Goal: Task Accomplishment & Management: Manage account settings

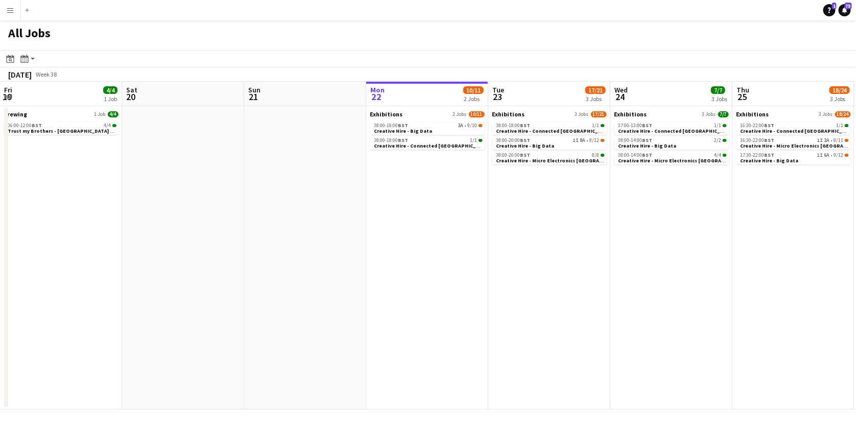
scroll to position [0, 244]
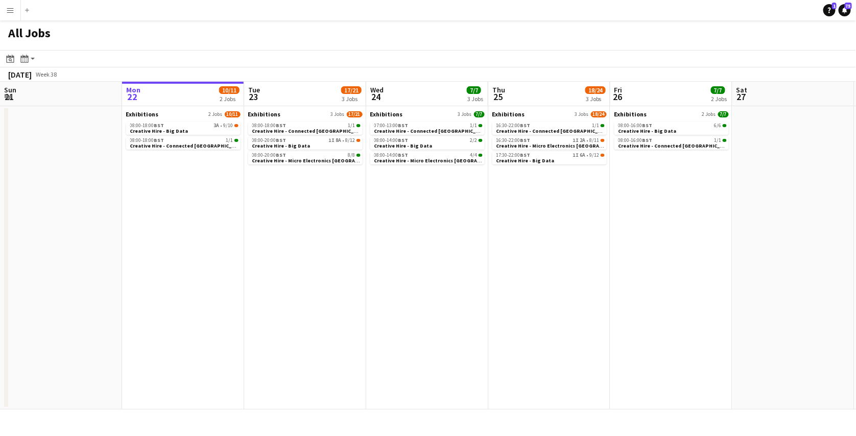
click at [2, 7] on button "Menu" at bounding box center [10, 10] width 20 height 20
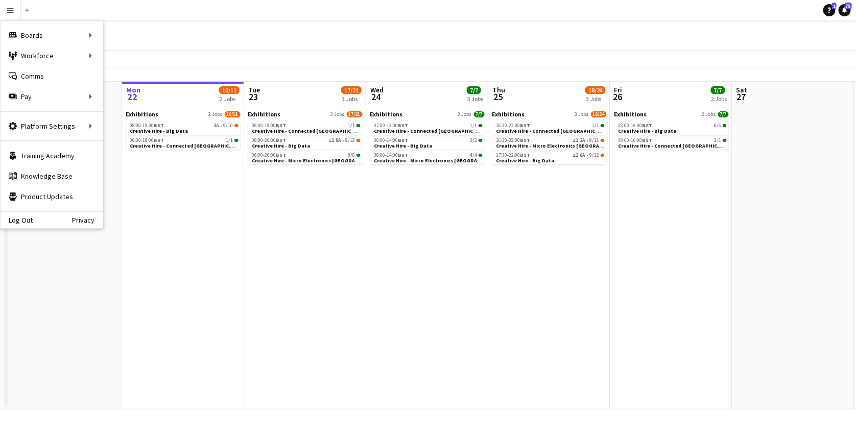
click at [2, 7] on button "Menu" at bounding box center [10, 10] width 20 height 20
click at [20, 223] on link "Log Out" at bounding box center [17, 220] width 32 height 8
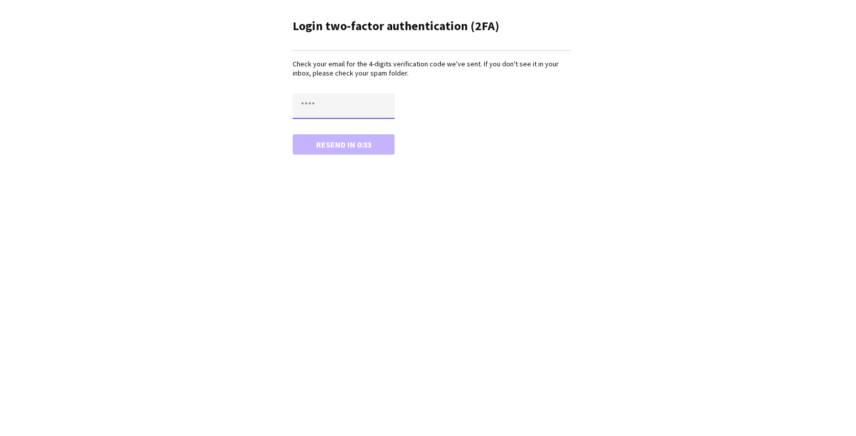
click at [319, 106] on input "text" at bounding box center [344, 106] width 102 height 26
paste input "****"
type input "****"
click at [293, 134] on button "Confirm" at bounding box center [344, 144] width 102 height 20
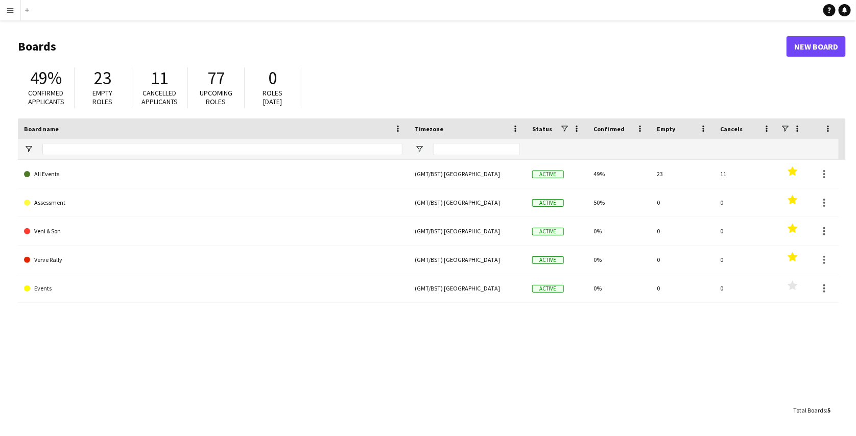
click at [12, 8] on app-icon "Menu" at bounding box center [10, 10] width 8 height 8
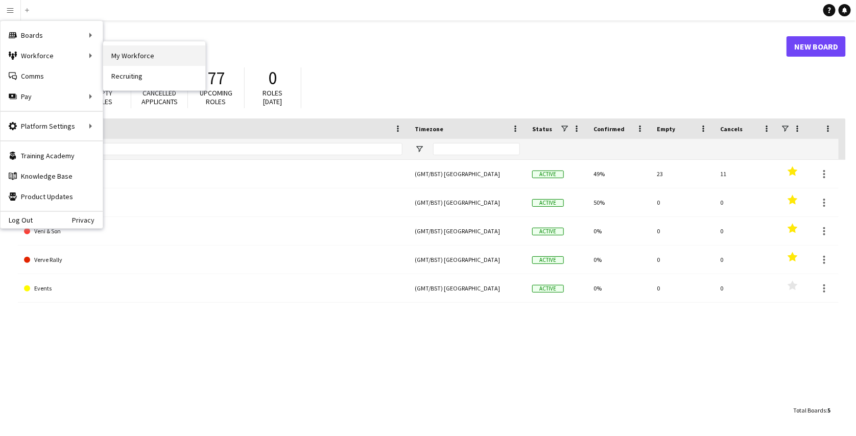
click at [118, 57] on link "My Workforce" at bounding box center [154, 55] width 102 height 20
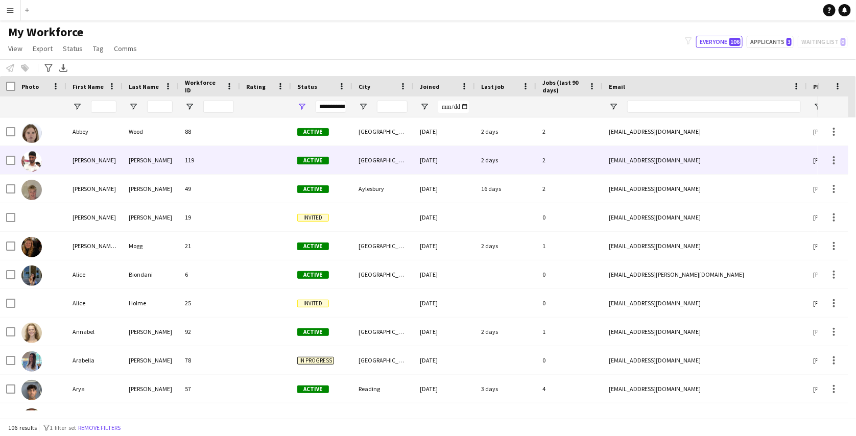
click at [277, 168] on div at bounding box center [265, 160] width 51 height 28
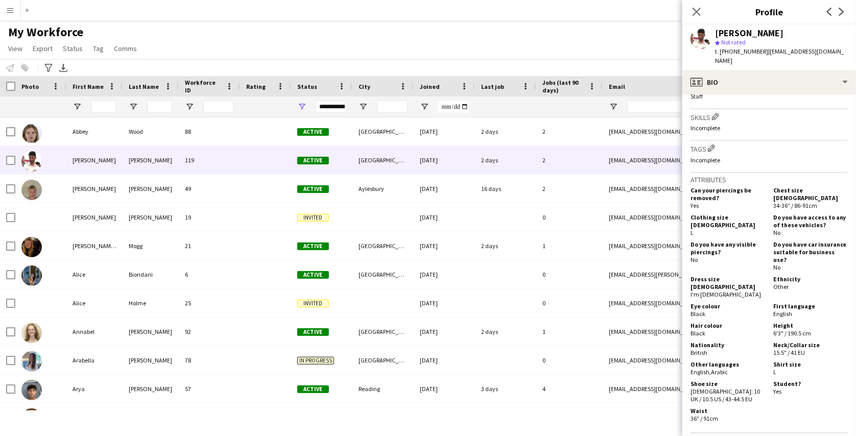
scroll to position [362, 0]
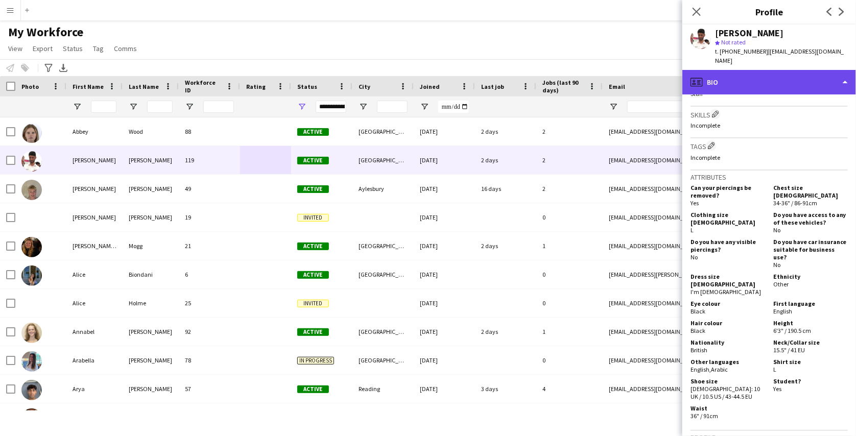
click at [771, 71] on div "profile Bio" at bounding box center [770, 82] width 174 height 25
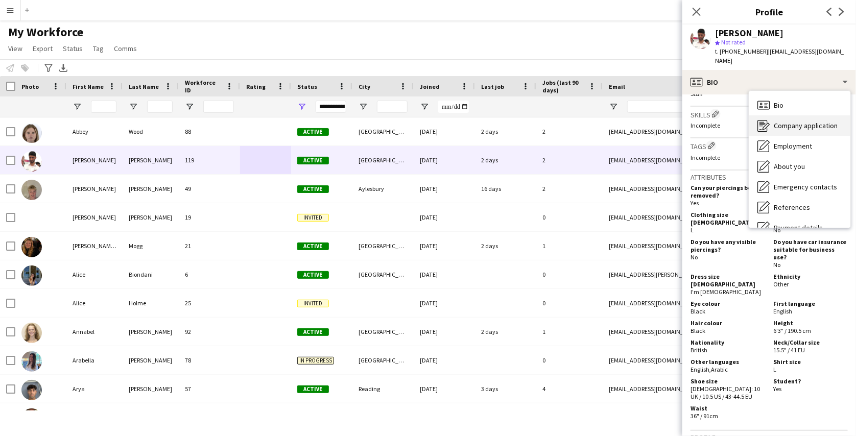
click at [786, 121] on span "Company application" at bounding box center [806, 125] width 64 height 9
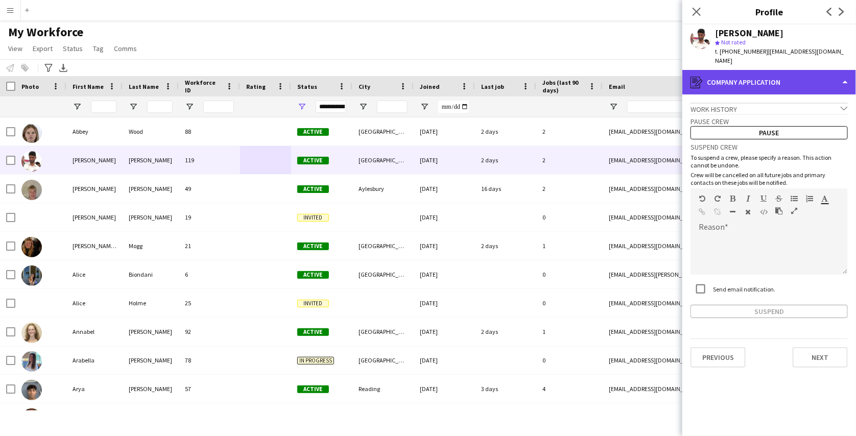
click at [761, 71] on div "register Company application" at bounding box center [770, 82] width 174 height 25
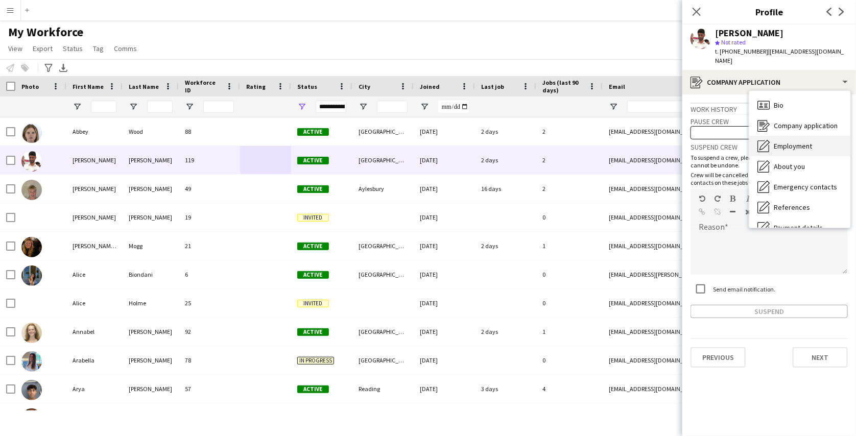
click at [775, 142] on span "Employment" at bounding box center [793, 146] width 38 height 9
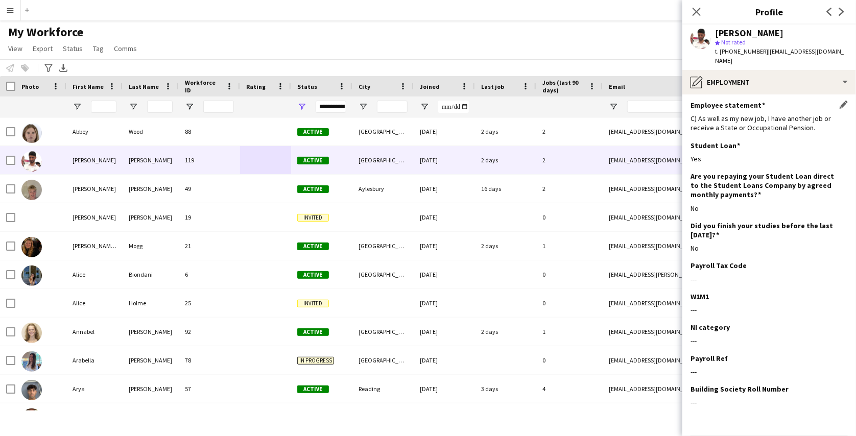
scroll to position [59, 0]
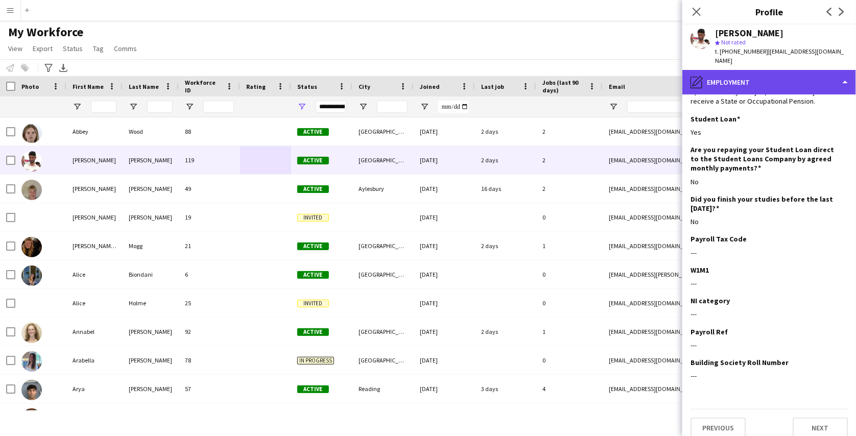
click at [767, 75] on div "pencil4 Employment" at bounding box center [770, 82] width 174 height 25
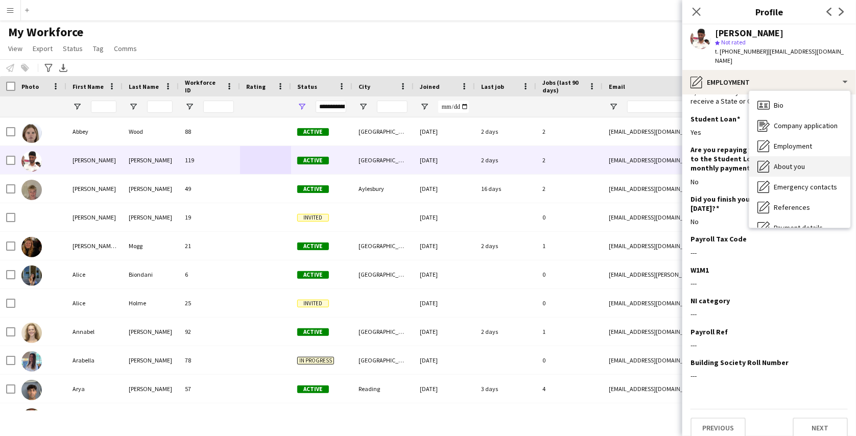
click at [781, 162] on span "About you" at bounding box center [789, 166] width 31 height 9
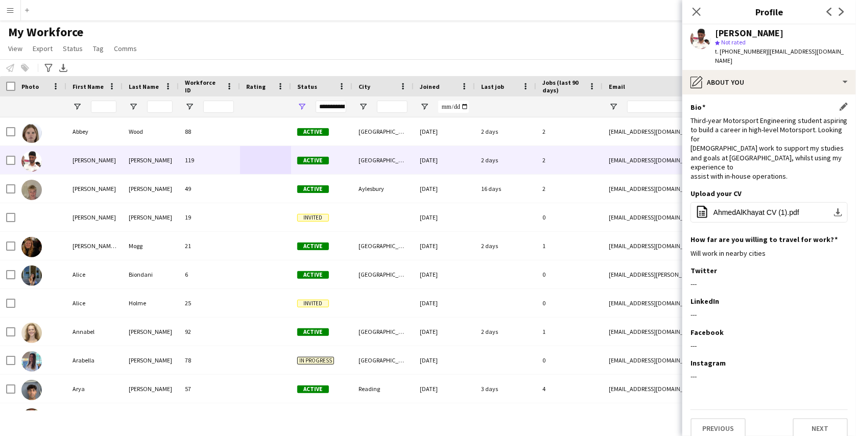
scroll to position [0, 0]
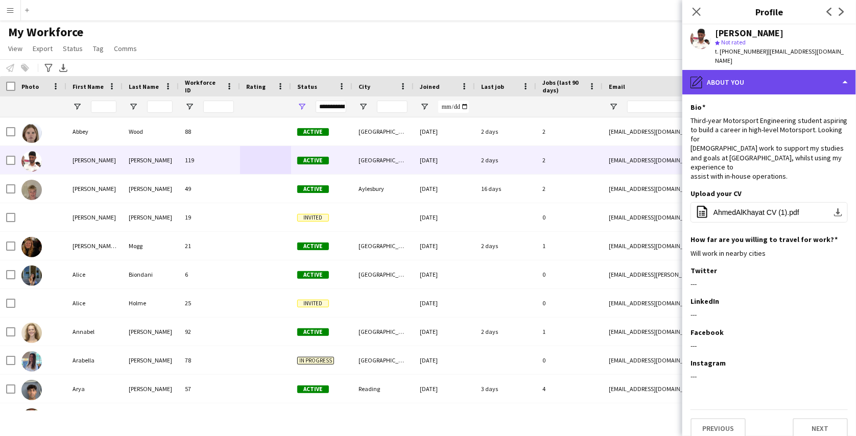
click at [769, 73] on div "pencil4 About you" at bounding box center [770, 82] width 174 height 25
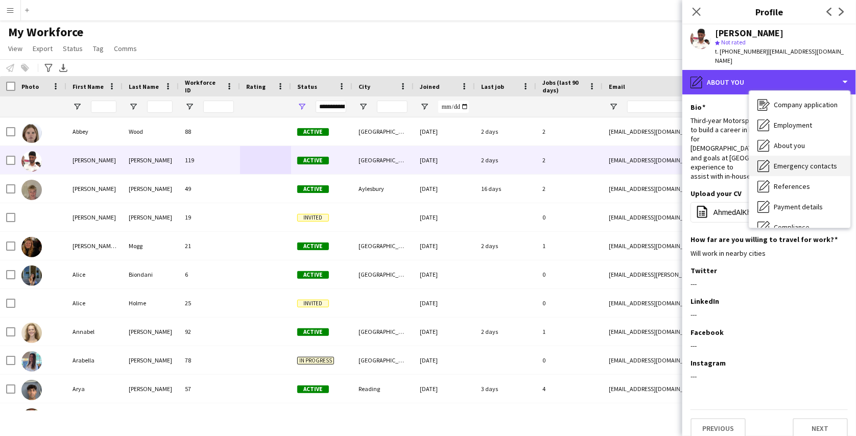
scroll to position [21, 0]
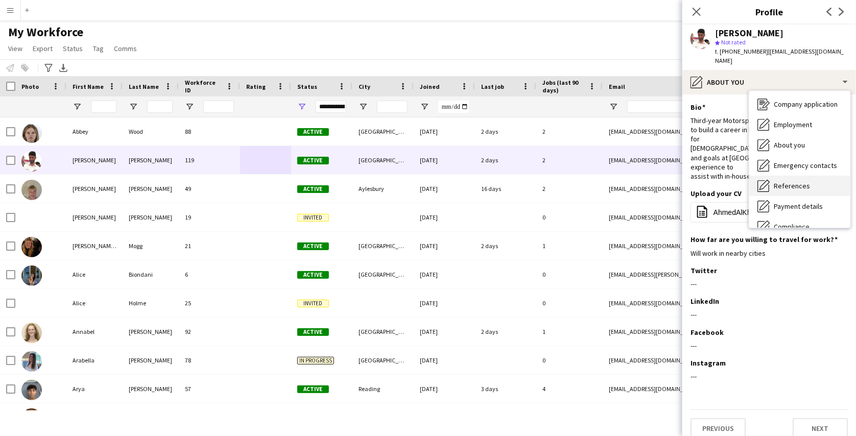
click at [784, 181] on span "References" at bounding box center [792, 185] width 36 height 9
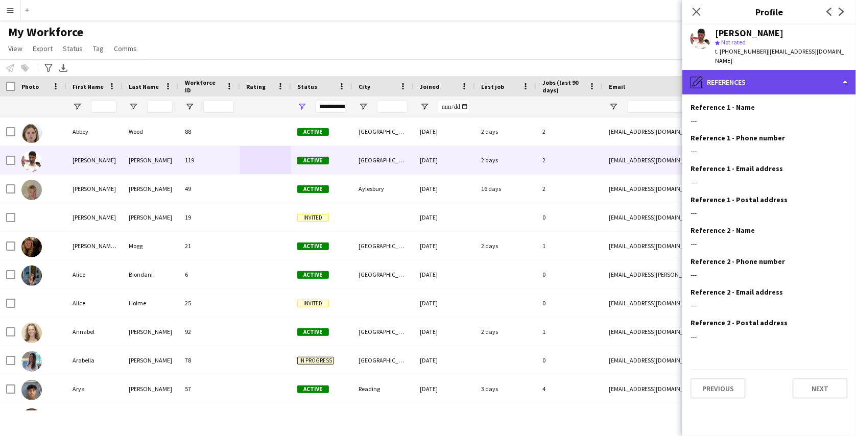
click at [779, 75] on div "pencil4 References" at bounding box center [770, 82] width 174 height 25
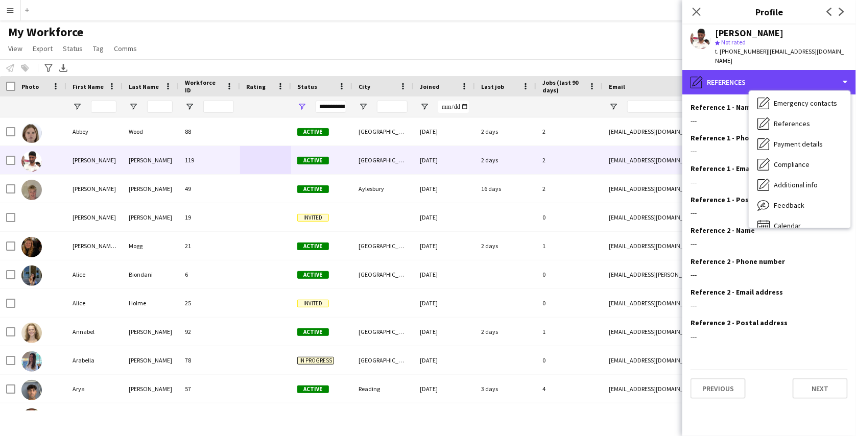
scroll to position [87, 0]
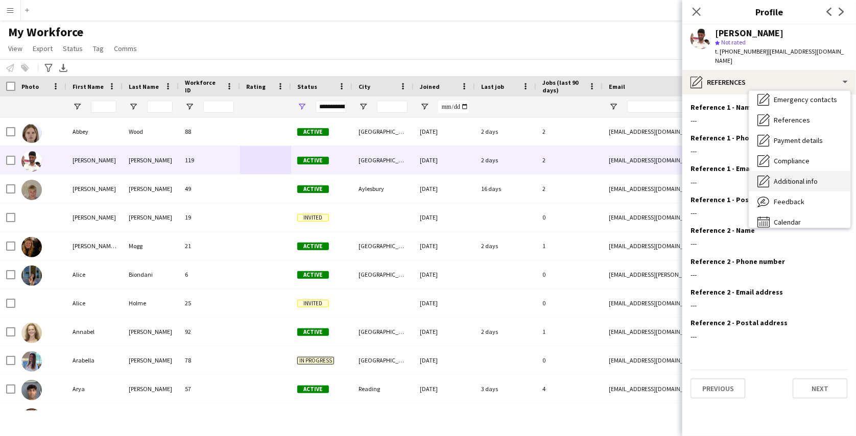
click at [782, 171] on div "Additional info Additional info" at bounding box center [799, 181] width 101 height 20
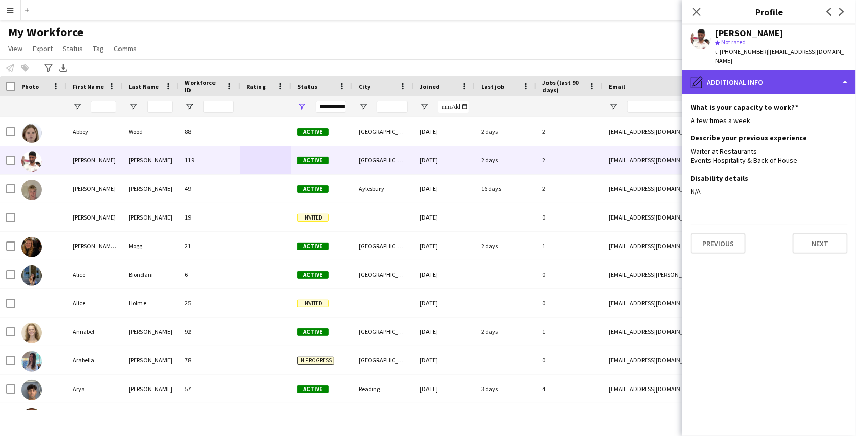
click at [791, 72] on div "pencil4 Additional info" at bounding box center [770, 82] width 174 height 25
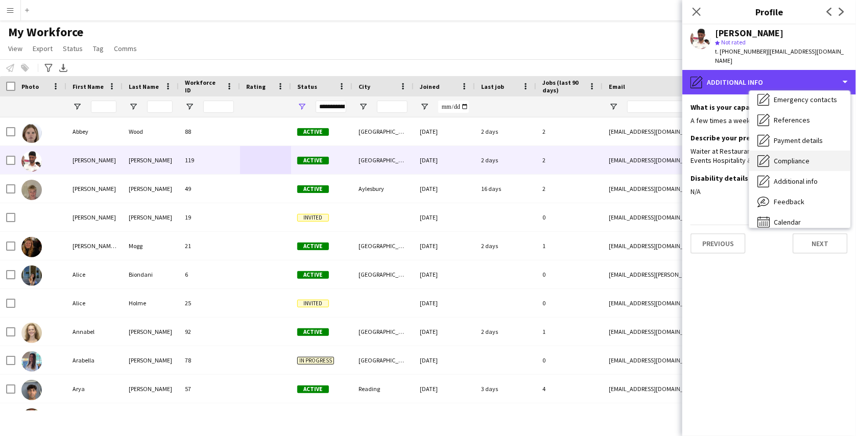
scroll to position [96, 0]
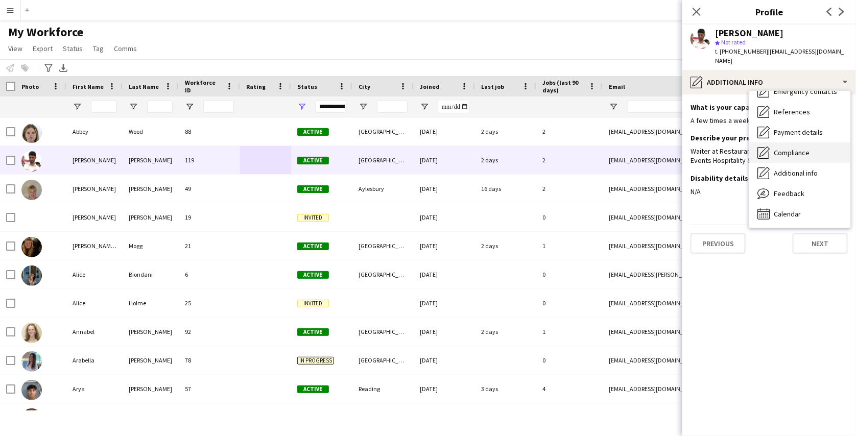
click at [793, 148] on span "Compliance" at bounding box center [792, 152] width 36 height 9
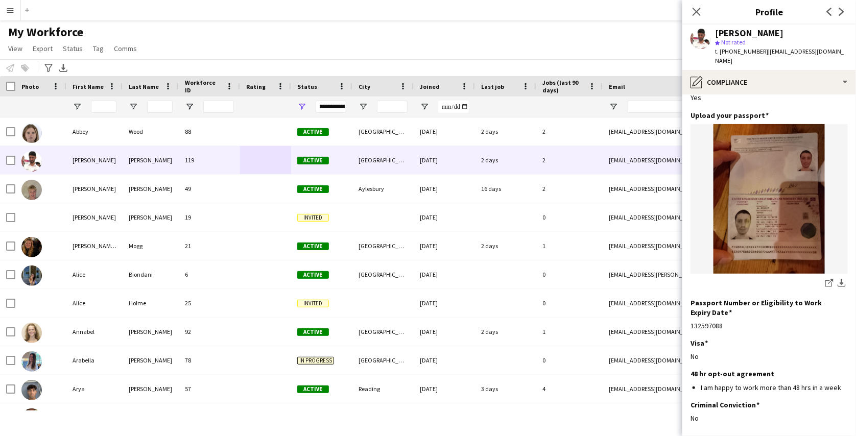
scroll to position [126, 0]
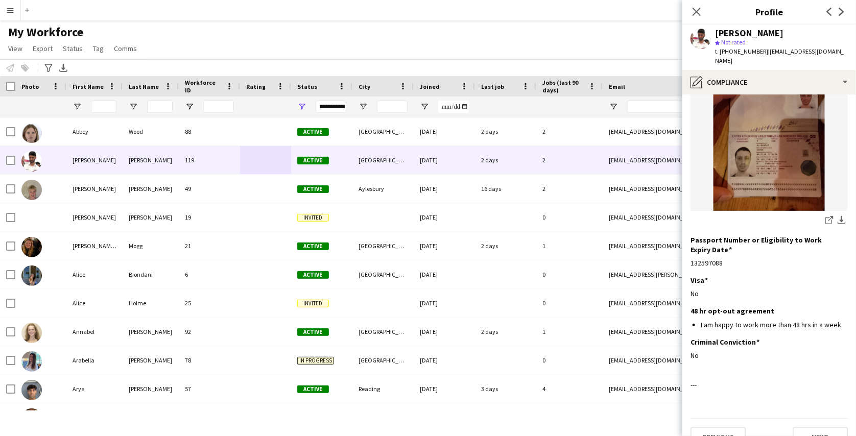
click at [10, 2] on button "Menu" at bounding box center [10, 10] width 20 height 20
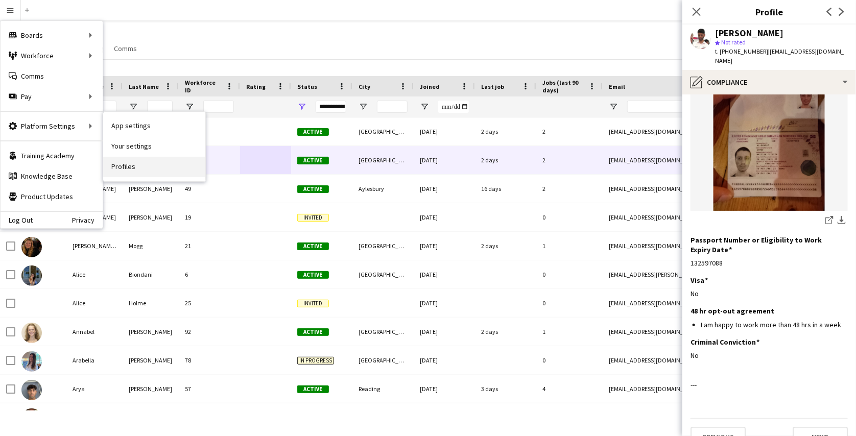
click at [127, 158] on link "Profiles" at bounding box center [154, 167] width 102 height 20
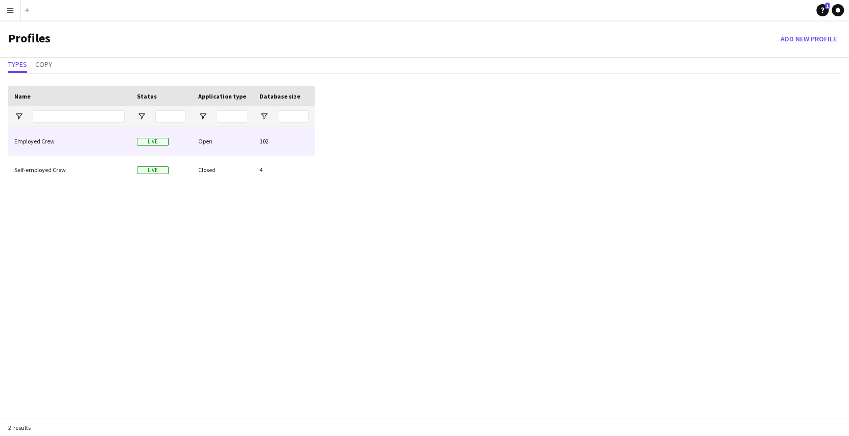
click at [105, 148] on div "Employed Crew" at bounding box center [69, 141] width 123 height 28
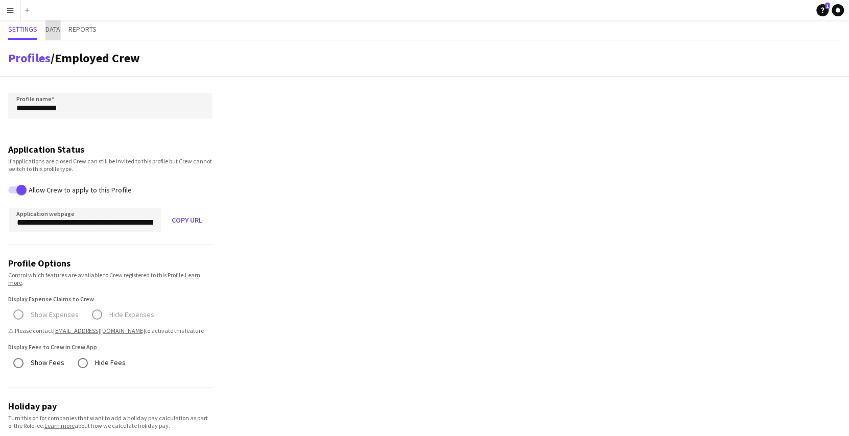
click at [59, 26] on span "Data" at bounding box center [52, 29] width 15 height 7
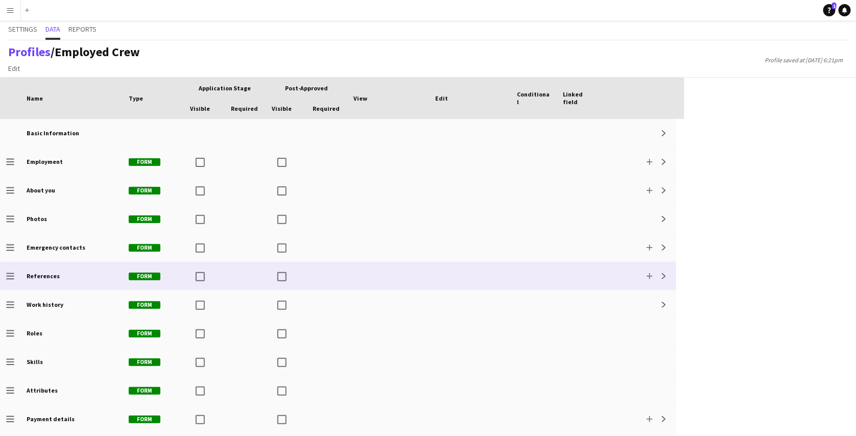
scroll to position [54, 0]
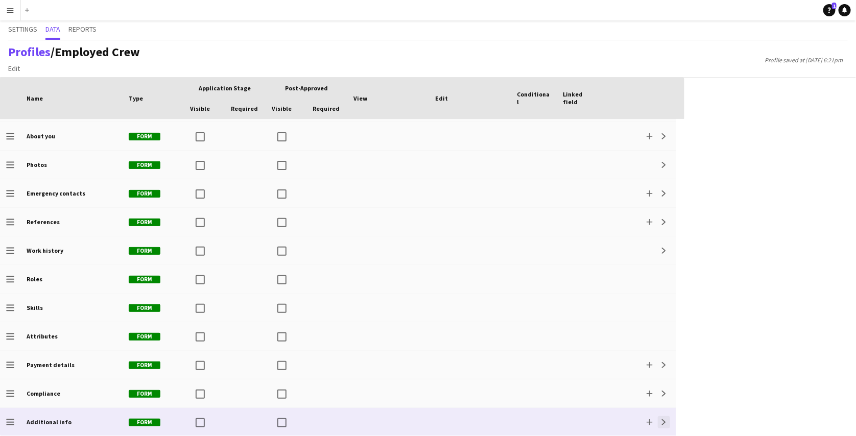
click at [659, 424] on button "Expand" at bounding box center [664, 422] width 12 height 12
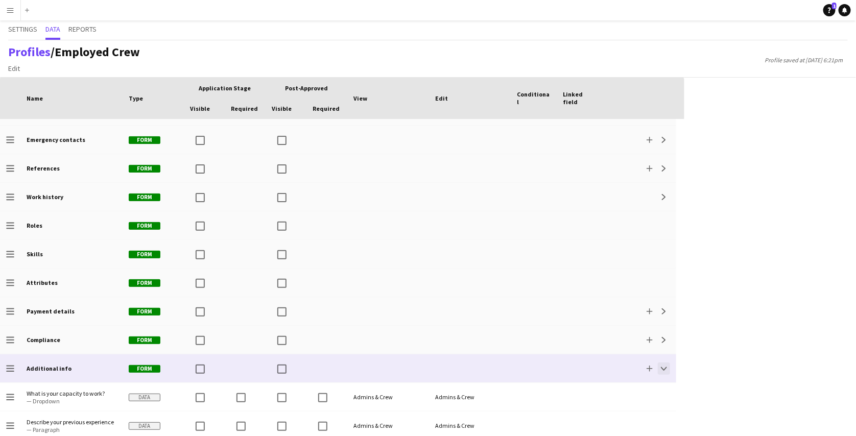
scroll to position [140, 0]
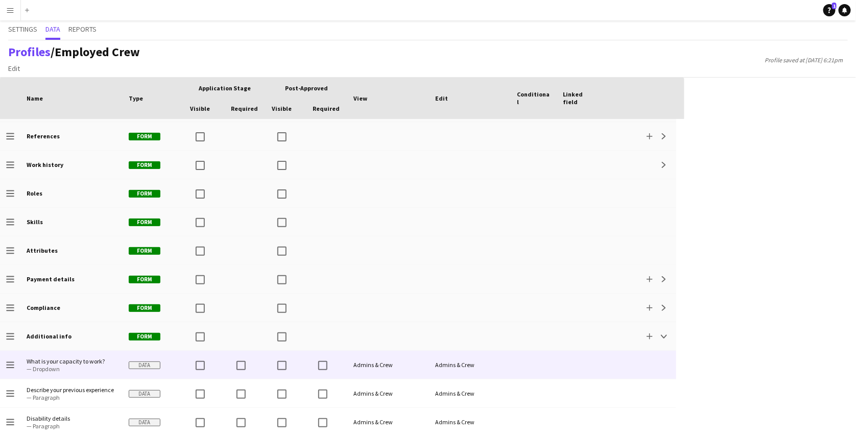
drag, startPoint x: 659, startPoint y: 421, endPoint x: 662, endPoint y: 371, distance: 50.7
click at [662, 371] on div "Basic Information Expand Drag to change order Employment Form Add Expand Drag t…" at bounding box center [338, 208] width 676 height 458
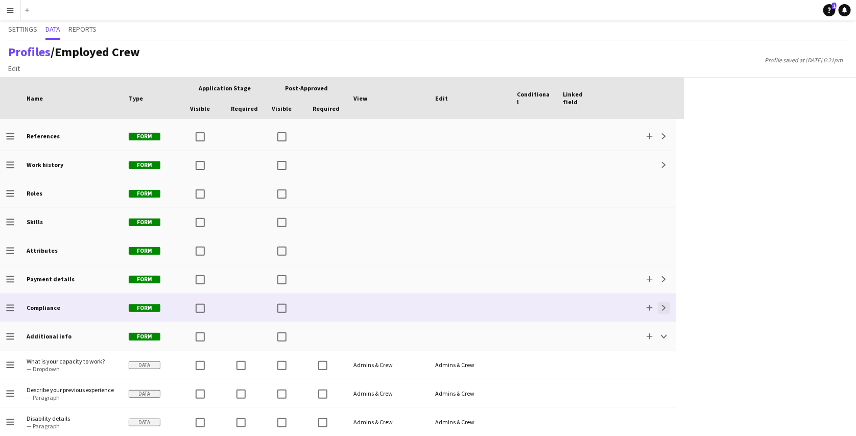
click at [662, 306] on app-icon "Expand" at bounding box center [664, 308] width 6 height 6
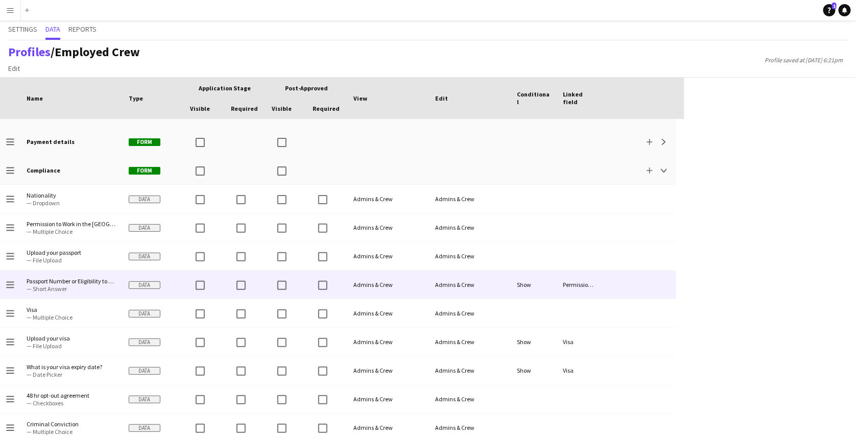
scroll to position [0, 0]
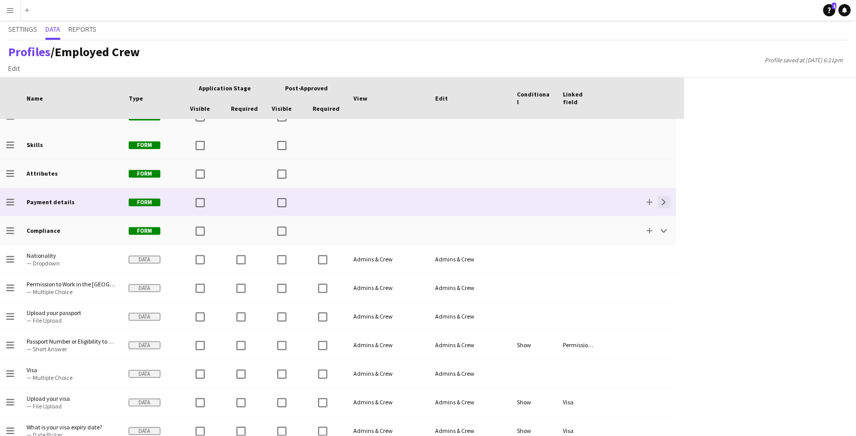
click at [662, 200] on app-icon "Expand" at bounding box center [664, 202] width 6 height 6
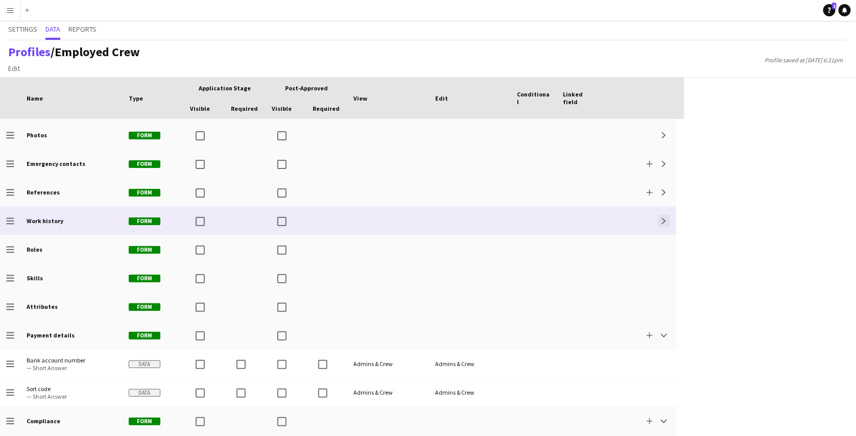
click at [664, 220] on app-icon "Expand" at bounding box center [664, 221] width 6 height 6
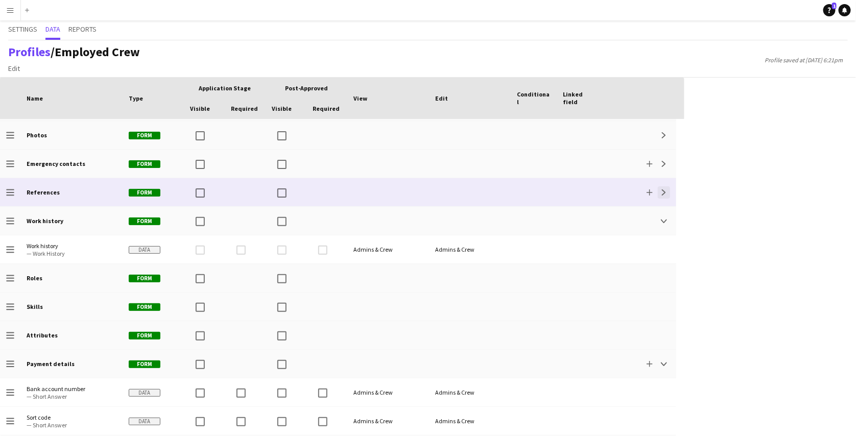
click at [664, 195] on button "Expand" at bounding box center [664, 192] width 12 height 12
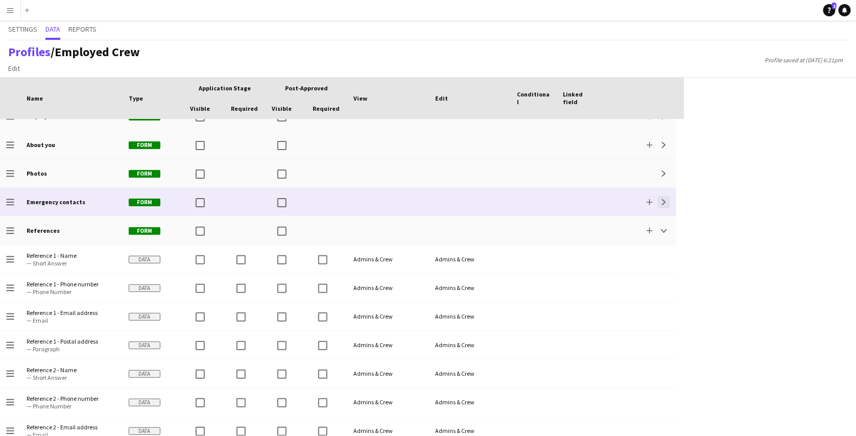
click at [665, 204] on app-icon "Expand" at bounding box center [664, 202] width 6 height 6
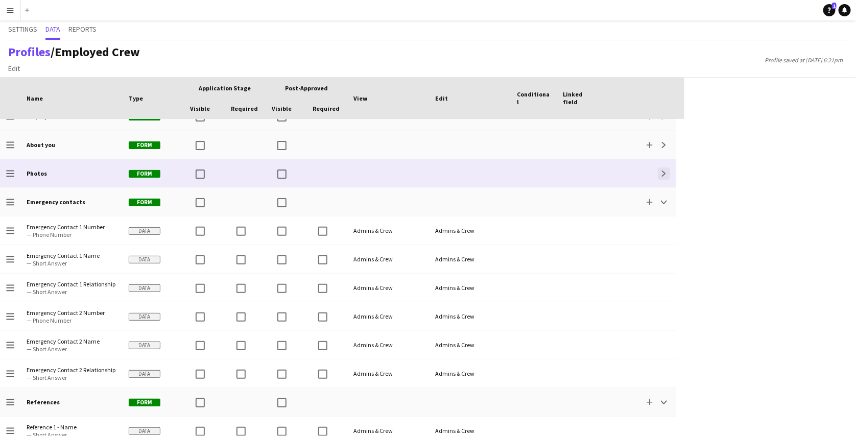
click at [666, 175] on app-icon "Expand" at bounding box center [664, 174] width 6 height 6
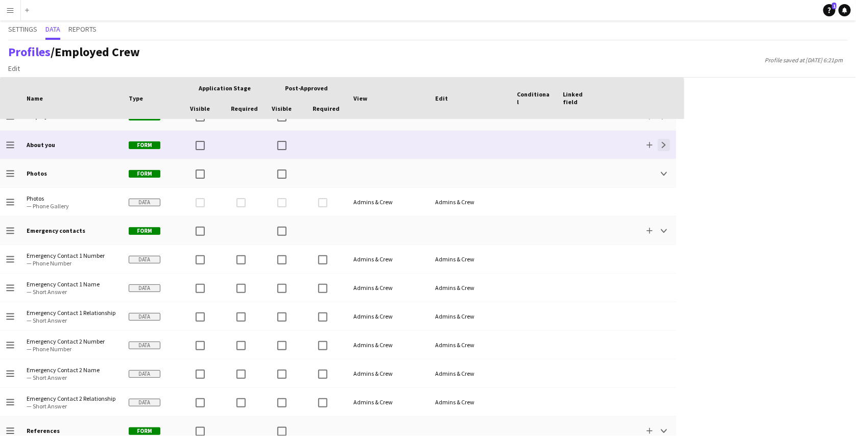
click at [666, 144] on app-icon "Expand" at bounding box center [664, 145] width 6 height 6
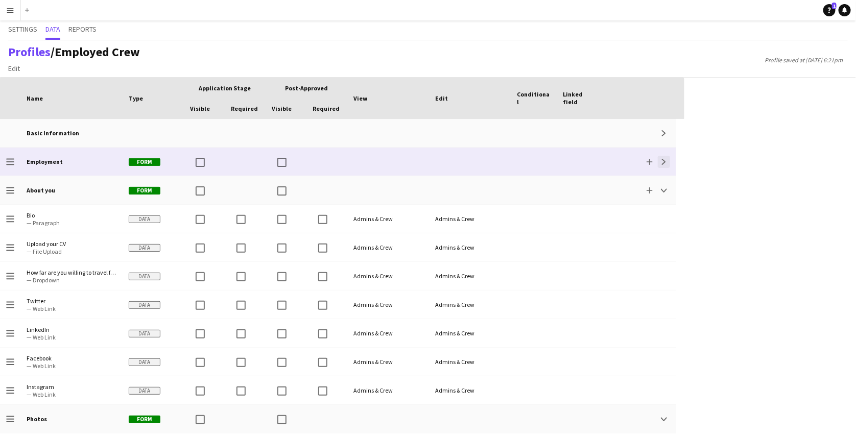
click at [665, 166] on button "Expand" at bounding box center [664, 162] width 12 height 12
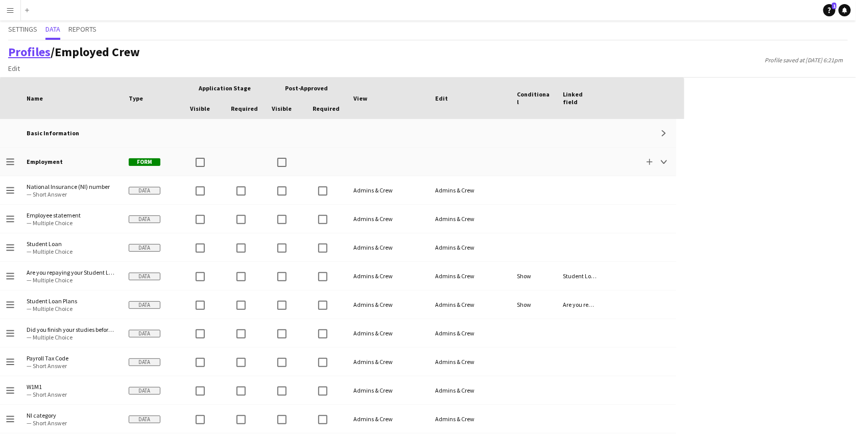
click at [27, 51] on link "Profiles" at bounding box center [29, 52] width 42 height 16
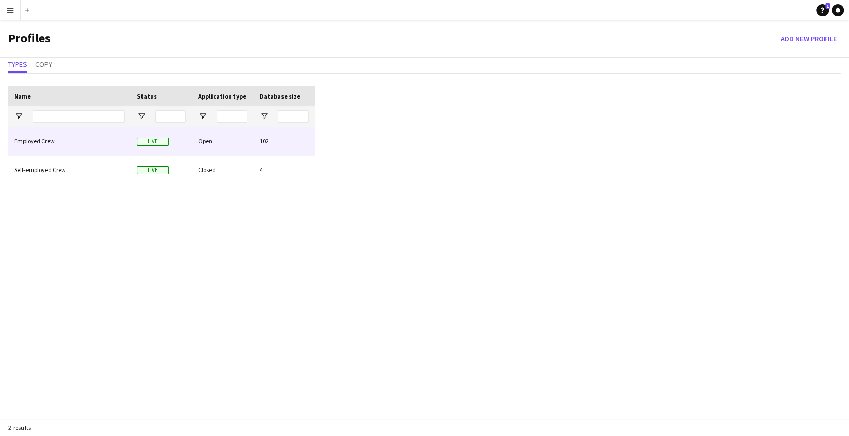
click at [94, 137] on div "Employed Crew" at bounding box center [69, 141] width 123 height 28
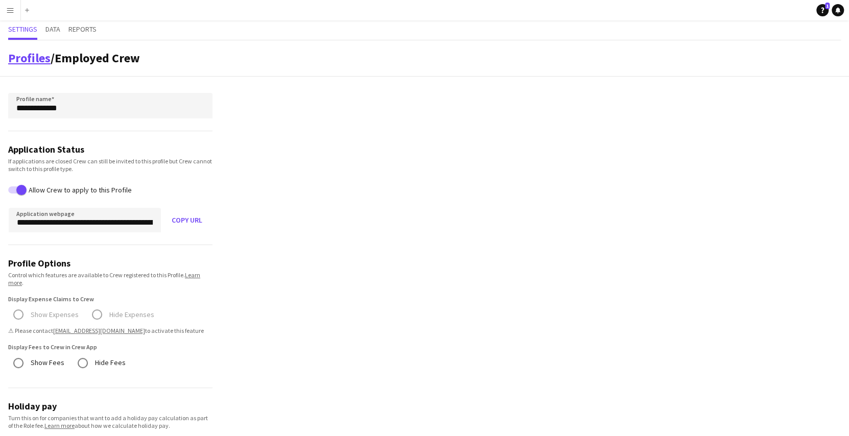
click at [35, 53] on link "Profiles" at bounding box center [29, 58] width 42 height 16
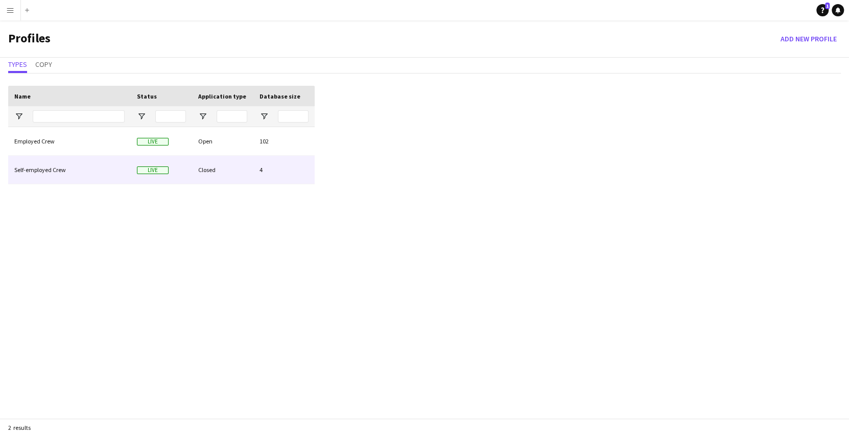
click at [59, 169] on div "Self-employed Crew" at bounding box center [69, 170] width 123 height 28
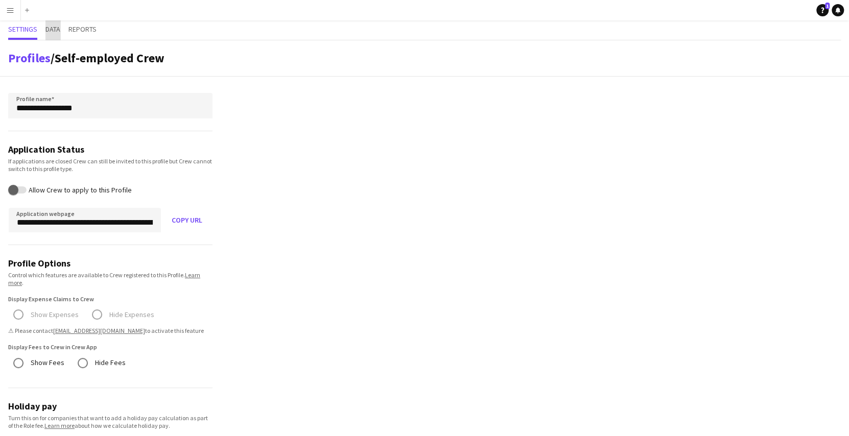
click at [51, 26] on span "Data" at bounding box center [52, 29] width 15 height 7
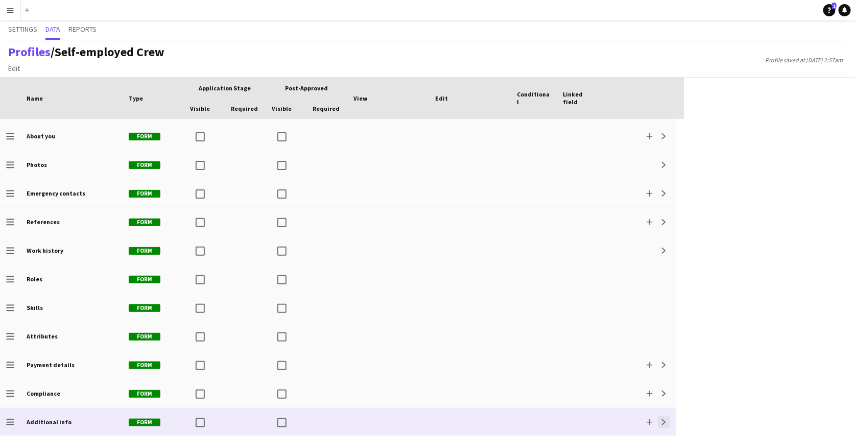
click at [661, 418] on button "Expand" at bounding box center [664, 422] width 12 height 12
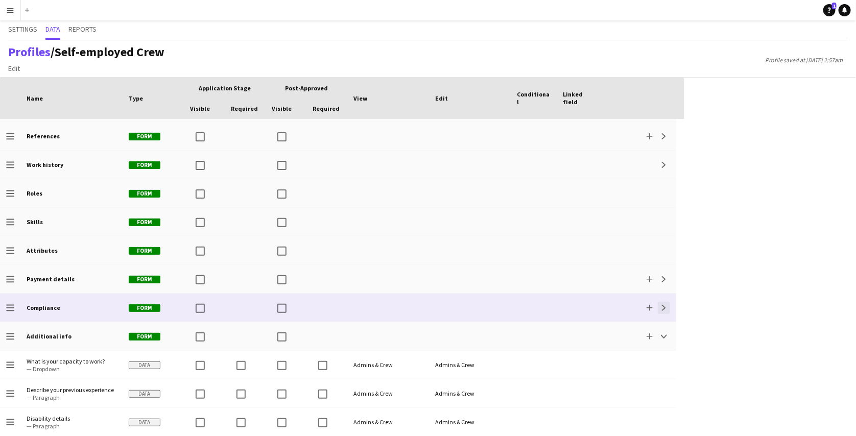
click at [667, 309] on button "Expand" at bounding box center [664, 308] width 12 height 12
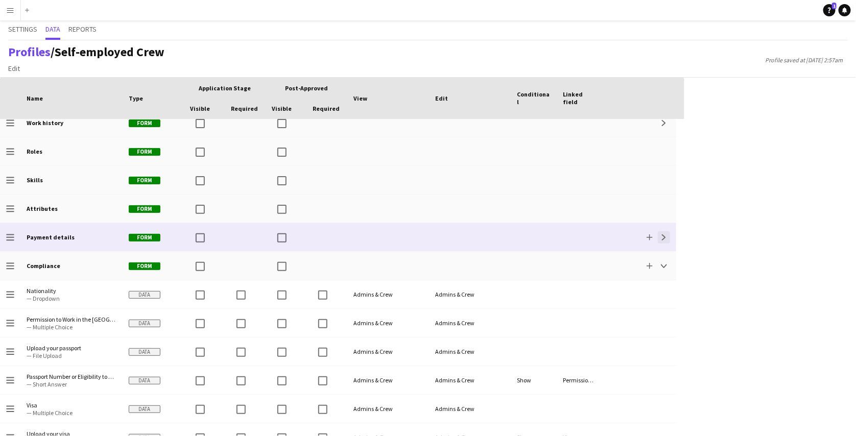
click at [662, 232] on button "Expand" at bounding box center [664, 237] width 12 height 12
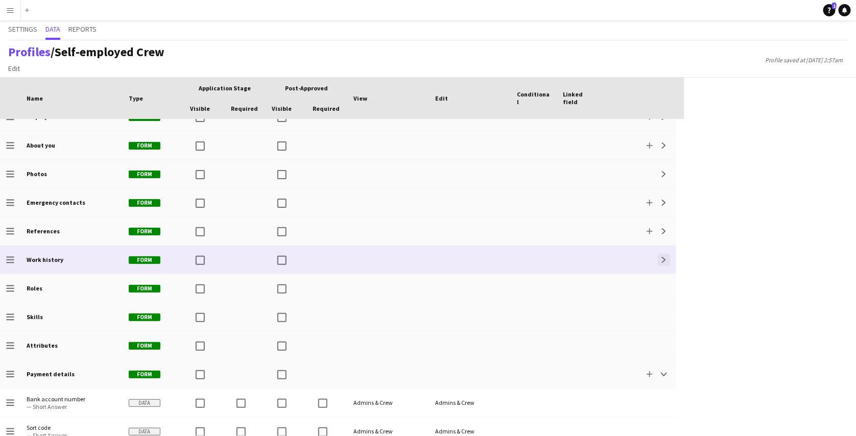
click at [662, 259] on app-icon "Expand" at bounding box center [664, 260] width 6 height 6
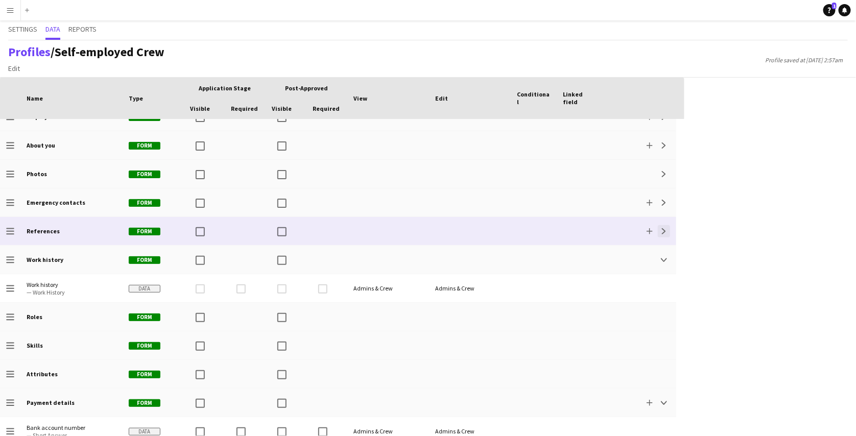
click at [669, 234] on button "Expand" at bounding box center [664, 231] width 12 height 12
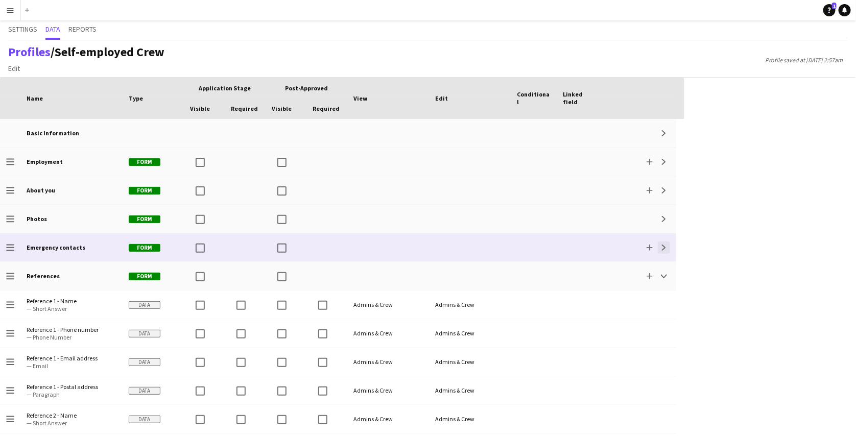
click at [665, 249] on app-icon "Expand" at bounding box center [664, 248] width 6 height 6
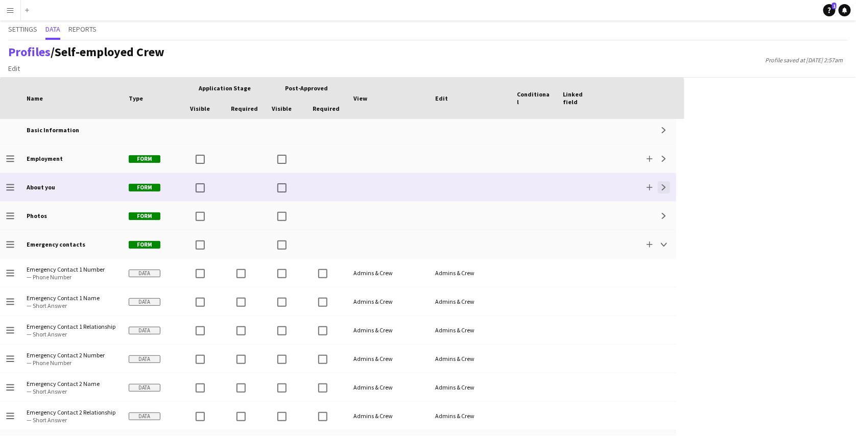
click at [663, 189] on app-icon "Expand" at bounding box center [664, 187] width 6 height 6
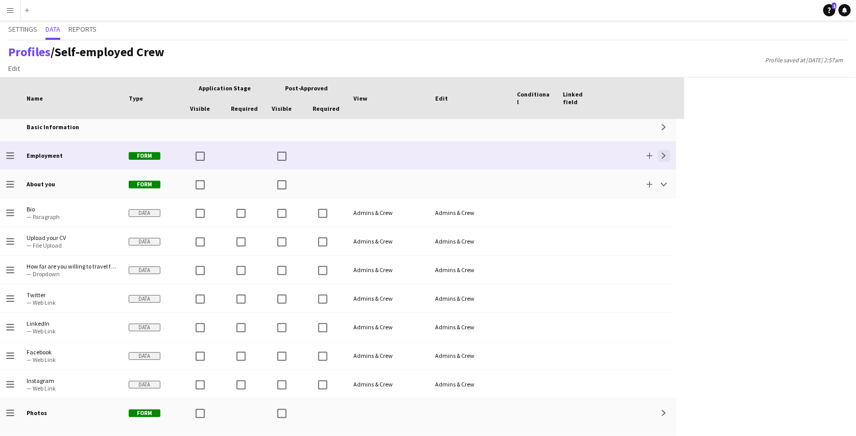
click at [669, 156] on button "Expand" at bounding box center [664, 156] width 12 height 12
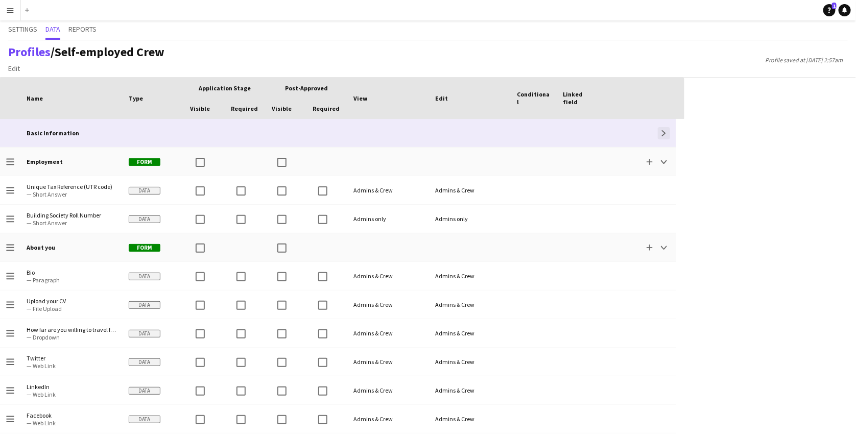
click at [669, 130] on button "Expand" at bounding box center [664, 133] width 12 height 12
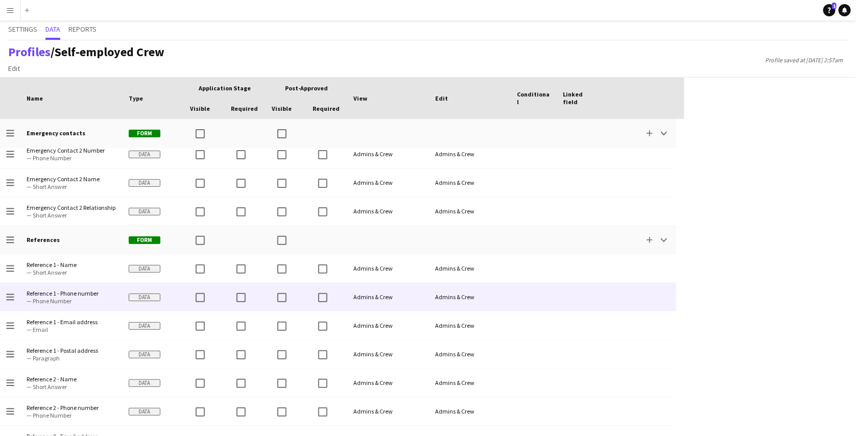
scroll to position [869, 0]
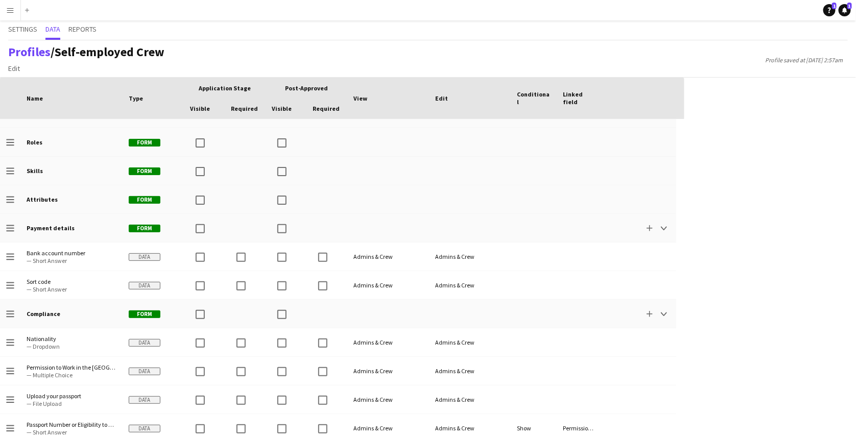
click at [3, 13] on button "Menu" at bounding box center [10, 10] width 20 height 20
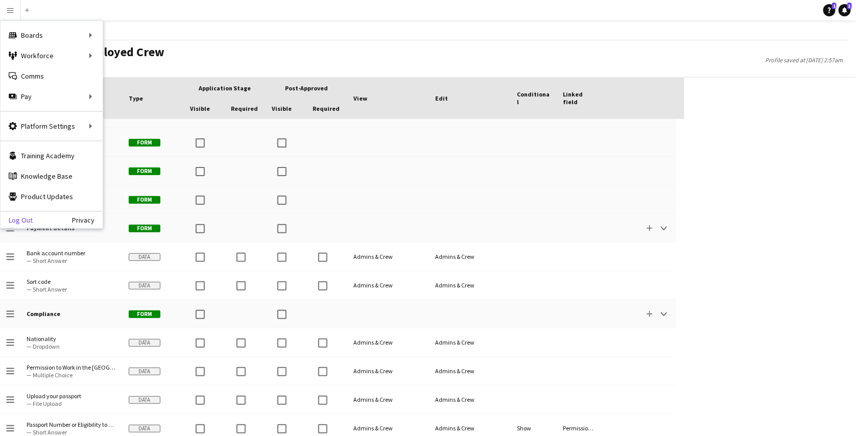
click at [16, 218] on link "Log Out" at bounding box center [17, 220] width 32 height 8
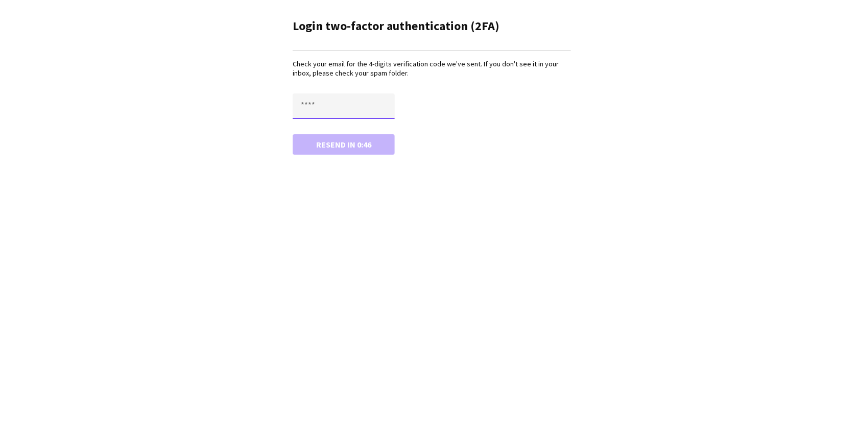
click at [320, 109] on input "text" at bounding box center [344, 106] width 102 height 26
paste input "****"
type input "****"
click at [293, 134] on button "Confirm" at bounding box center [344, 144] width 102 height 20
